Goal: Transaction & Acquisition: Download file/media

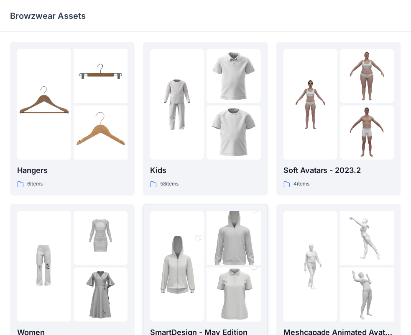
scroll to position [126, 0]
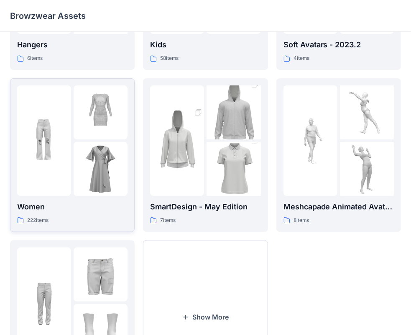
click at [72, 154] on div at bounding box center [72, 140] width 110 height 110
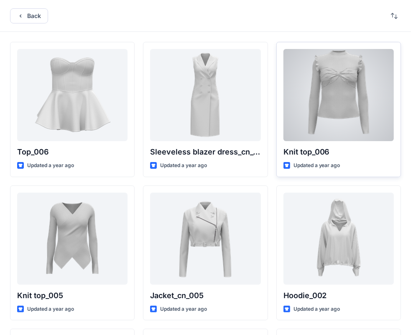
scroll to position [126, 0]
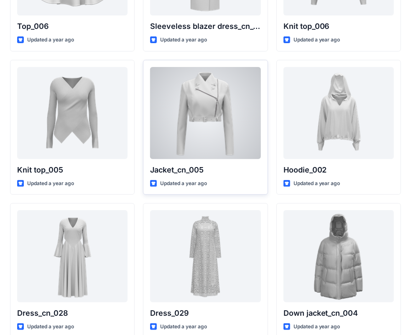
click at [224, 121] on div at bounding box center [205, 113] width 110 height 92
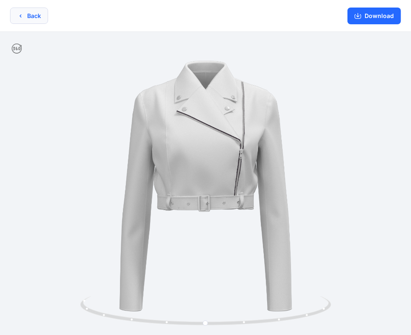
click at [37, 22] on button "Back" at bounding box center [29, 16] width 38 height 16
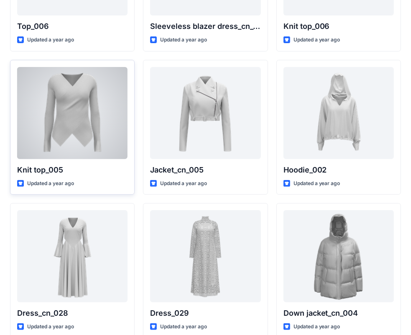
click at [59, 102] on div at bounding box center [72, 113] width 110 height 92
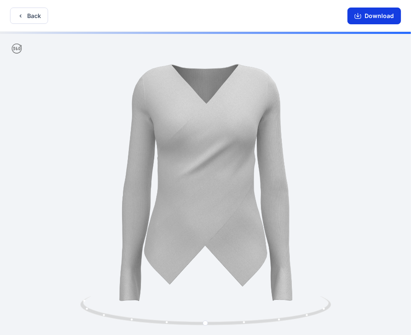
click at [387, 16] on button "Download" at bounding box center [375, 16] width 54 height 17
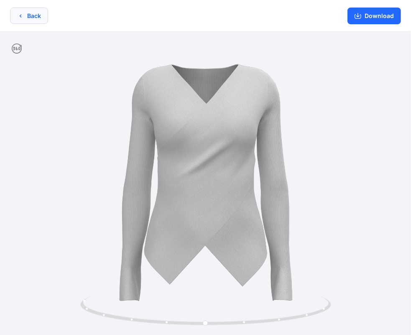
click at [33, 18] on button "Back" at bounding box center [29, 16] width 38 height 16
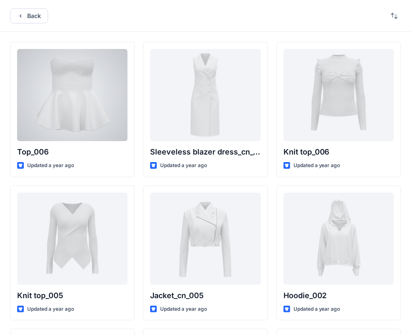
scroll to position [126, 0]
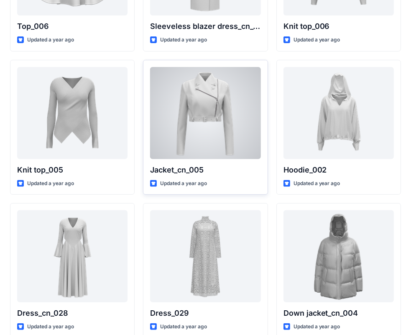
click at [211, 115] on div at bounding box center [205, 113] width 110 height 92
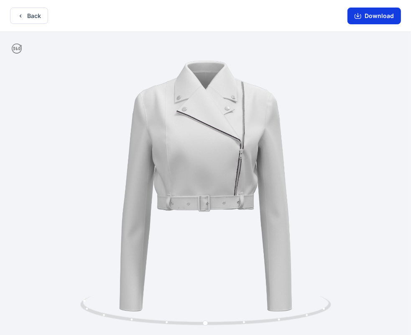
click at [385, 20] on button "Download" at bounding box center [375, 16] width 54 height 17
click at [28, 15] on button "Back" at bounding box center [29, 16] width 38 height 16
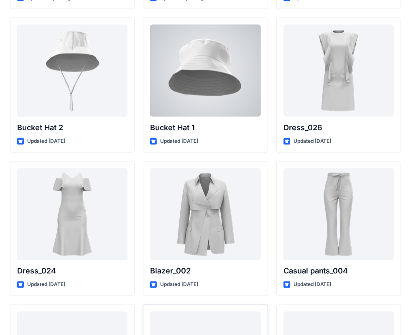
scroll to position [1094, 0]
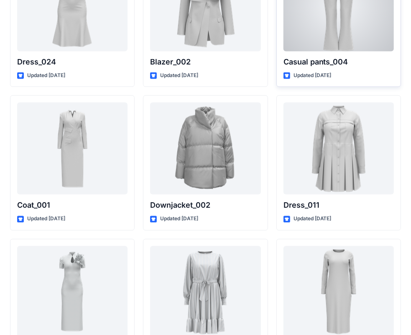
click at [341, 35] on div at bounding box center [339, 5] width 110 height 92
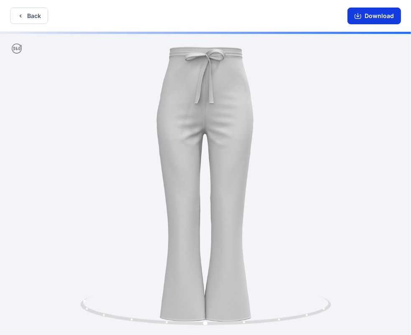
click at [375, 19] on button "Download" at bounding box center [375, 16] width 54 height 17
